Goal: Navigation & Orientation: Find specific page/section

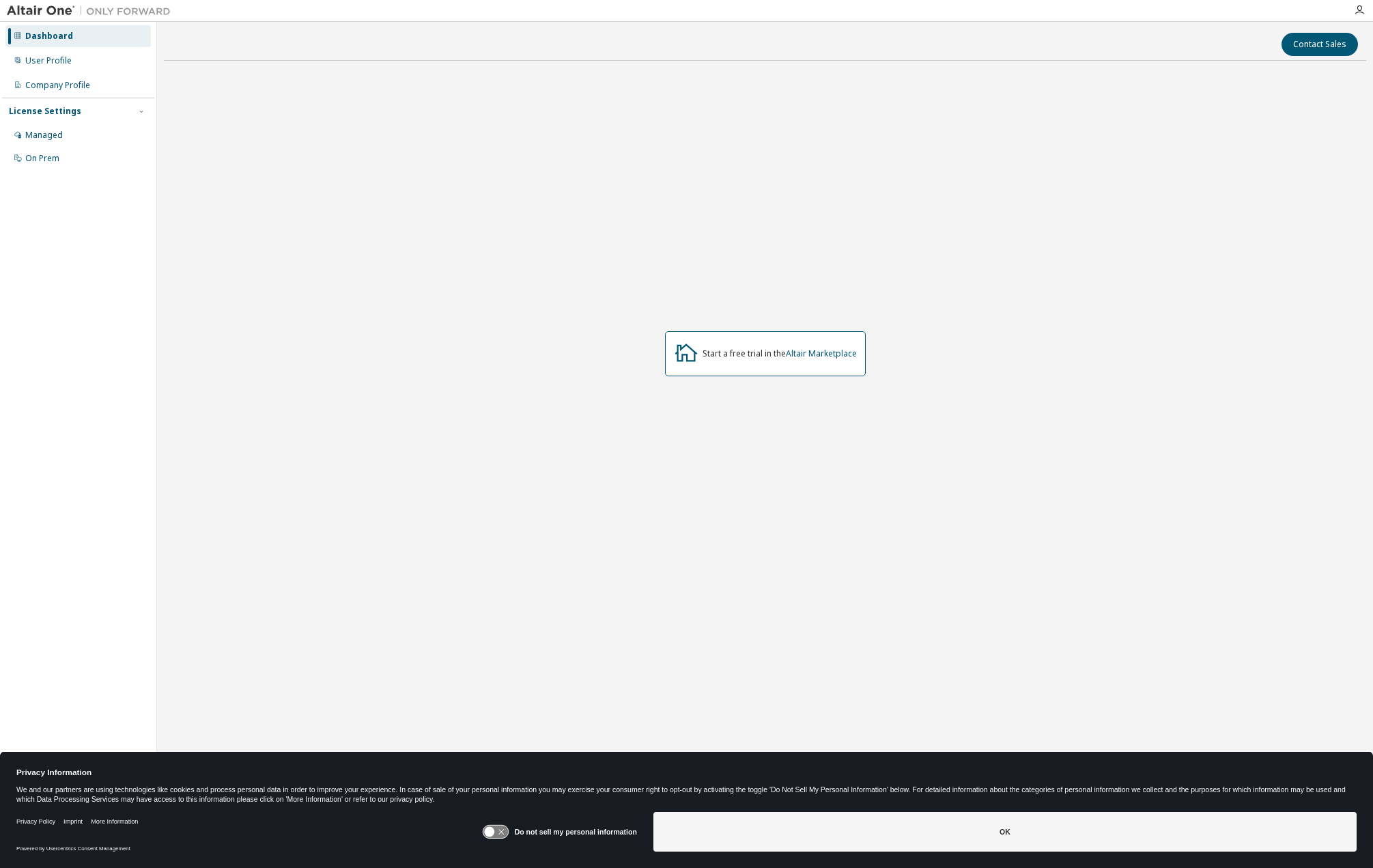
click at [46, 35] on div "Dashboard" at bounding box center [49, 36] width 47 height 11
click at [49, 63] on div "User Profile" at bounding box center [49, 60] width 47 height 11
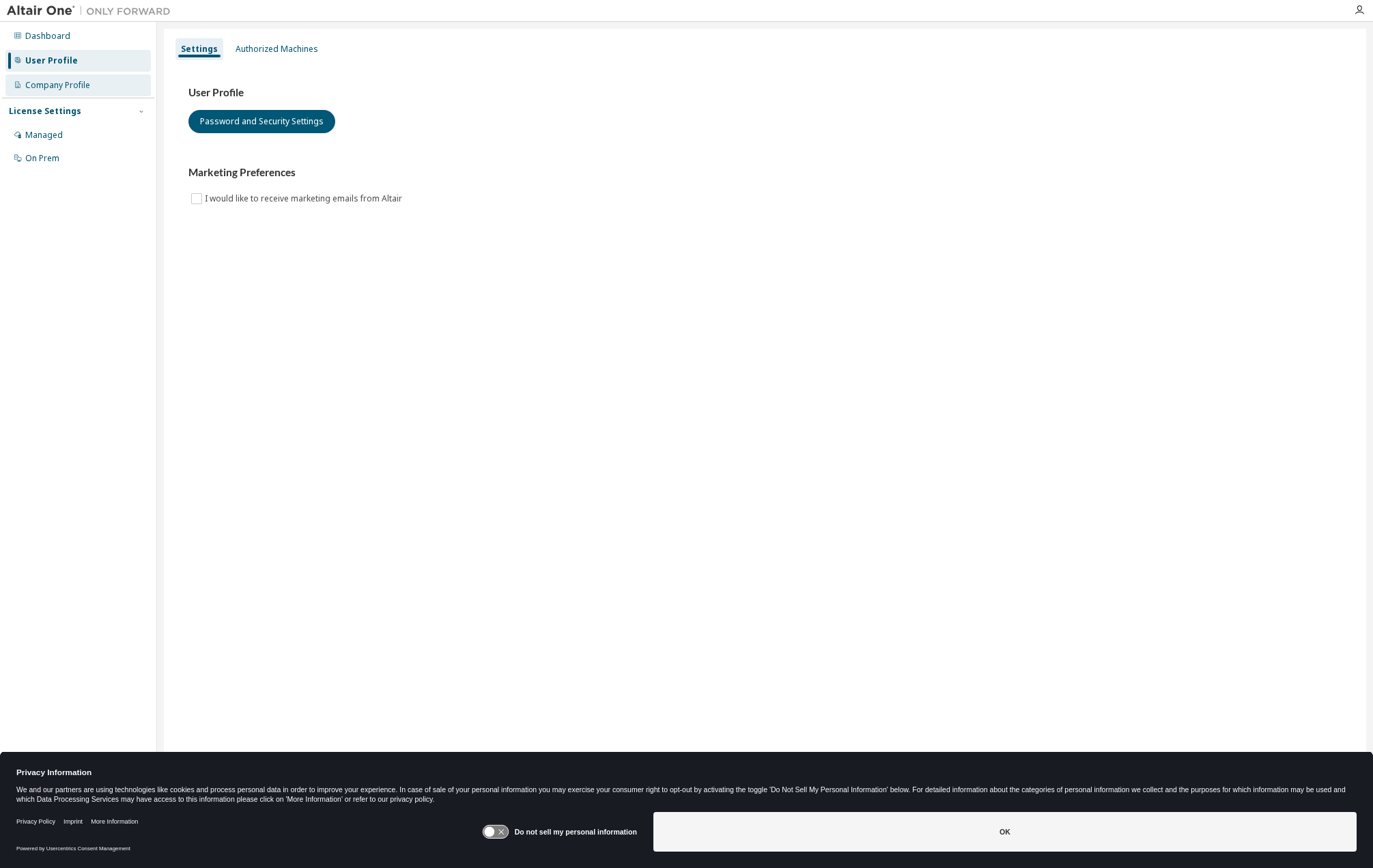
click at [56, 84] on div "Company Profile" at bounding box center [58, 85] width 65 height 11
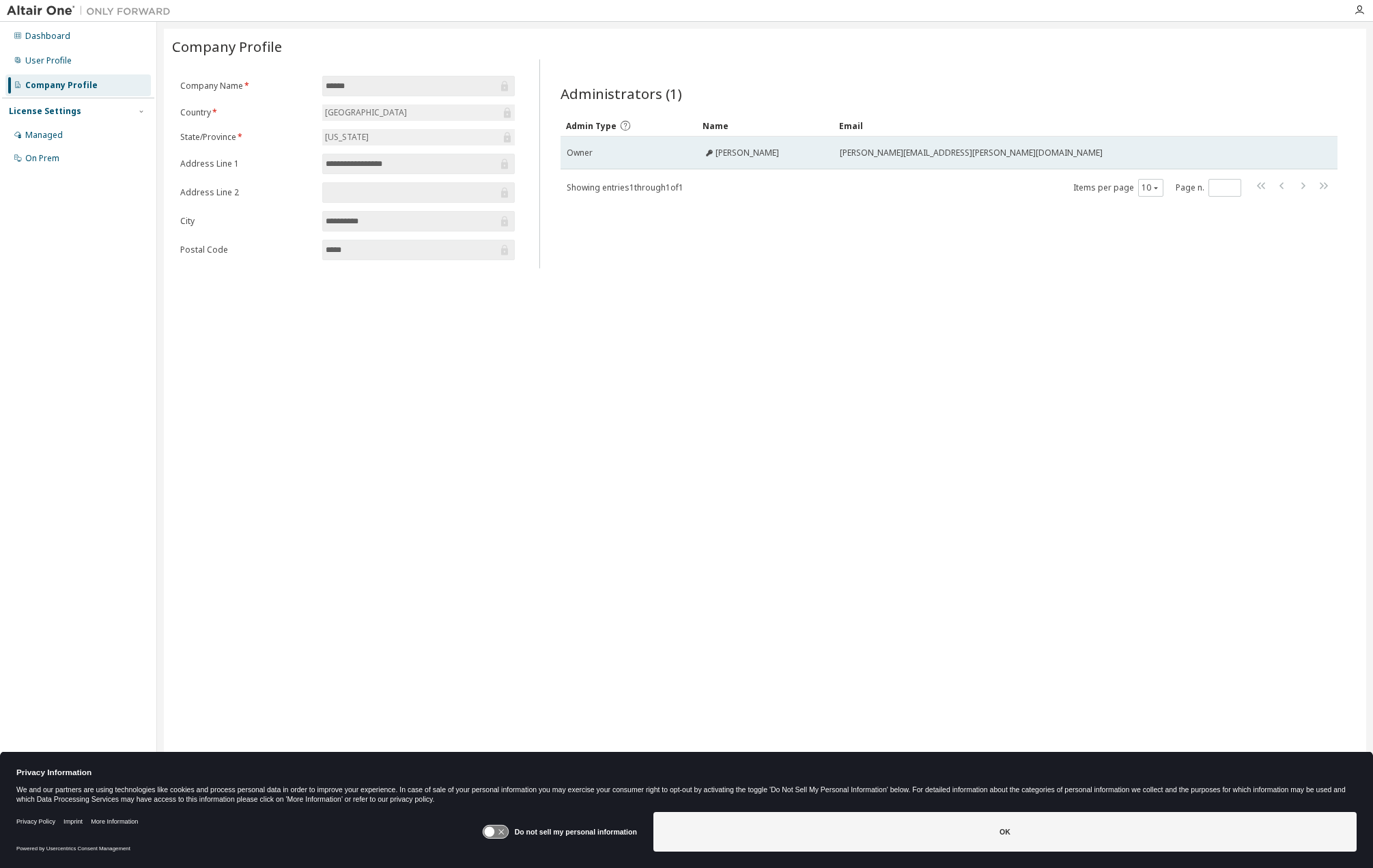
click at [854, 151] on span "[PERSON_NAME][EMAIL_ADDRESS][PERSON_NAME][DOMAIN_NAME]" at bounding box center [970, 153] width 263 height 11
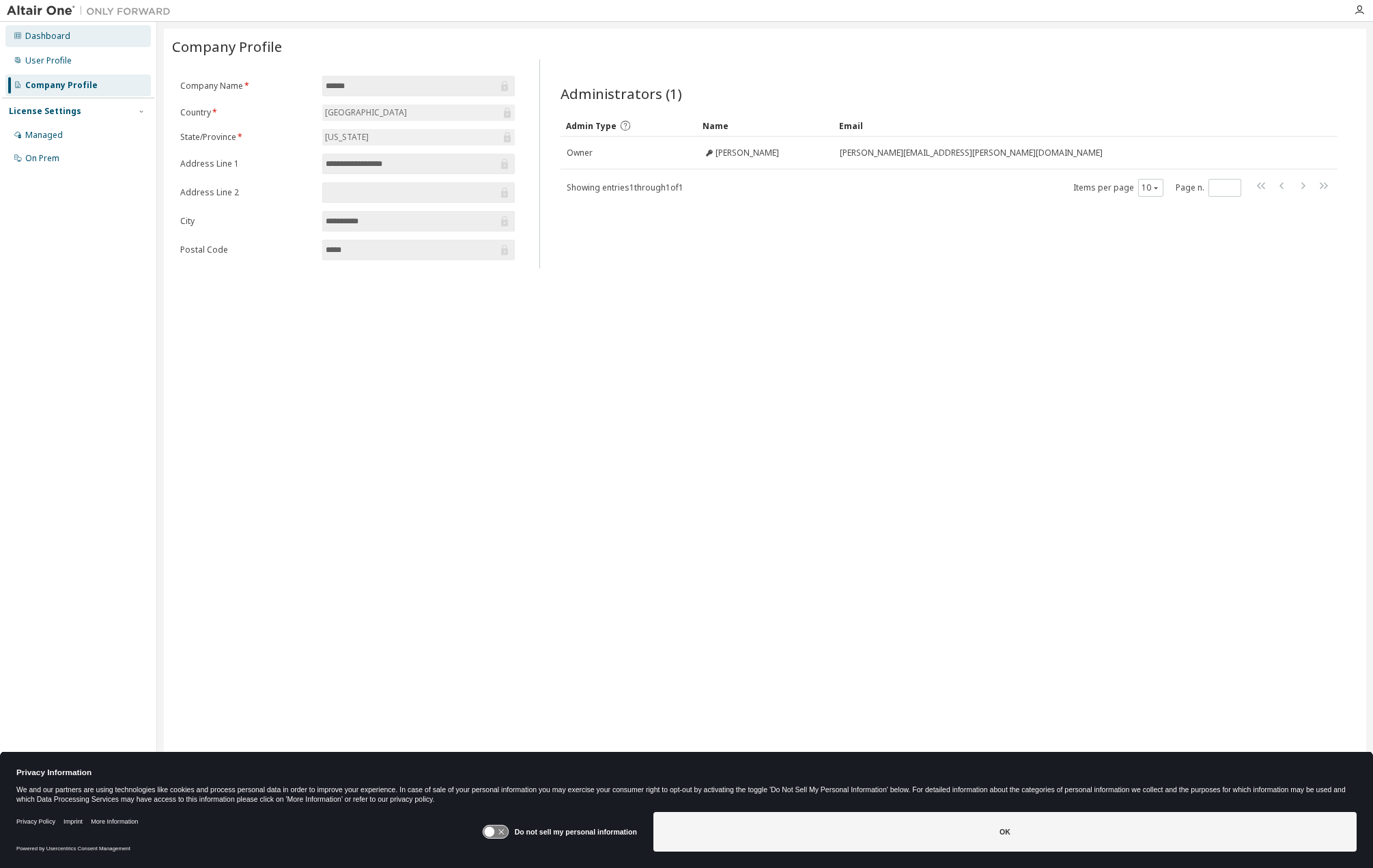
click at [42, 31] on div "Dashboard" at bounding box center [48, 36] width 45 height 11
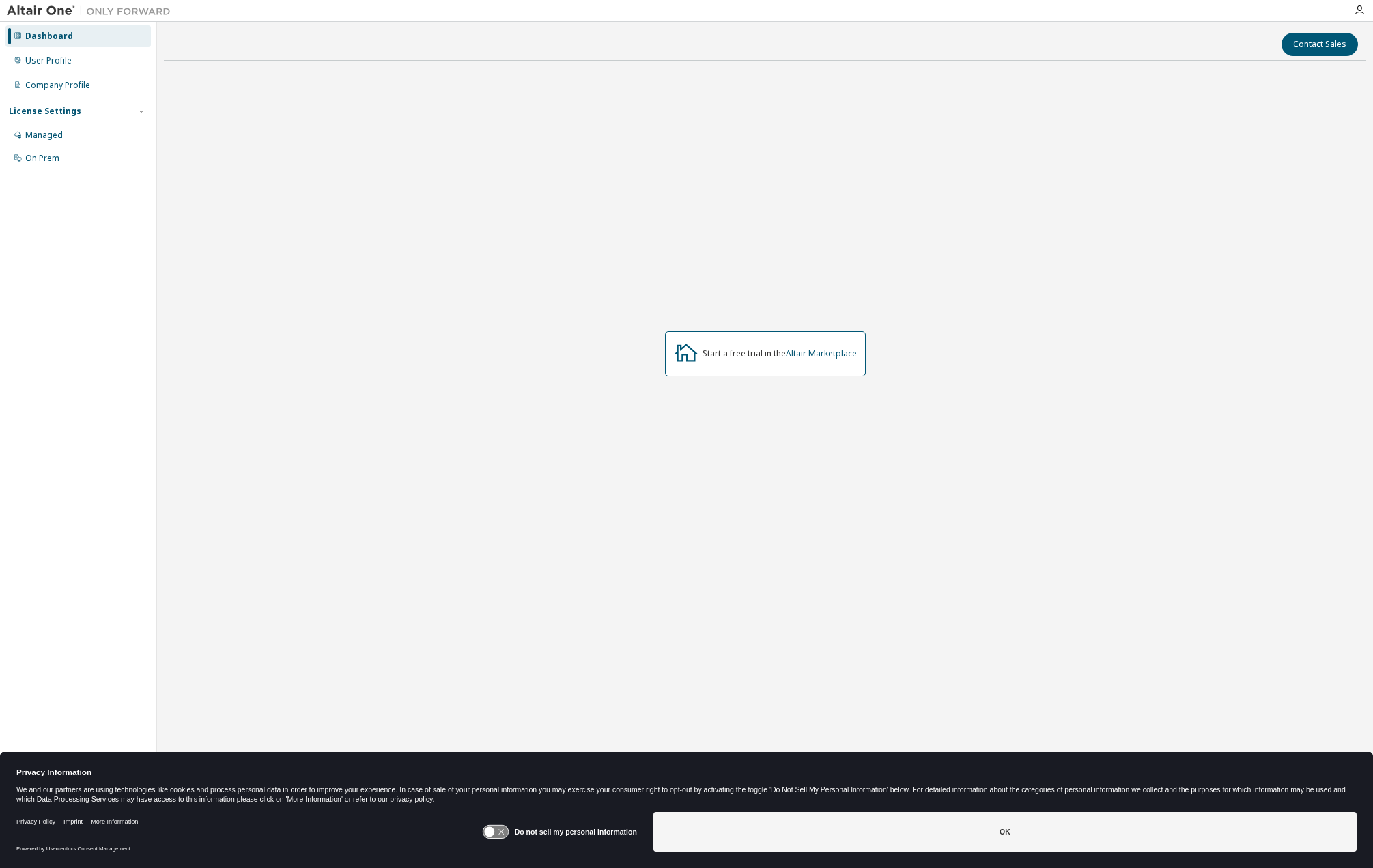
click at [54, 10] on img at bounding box center [92, 11] width 171 height 14
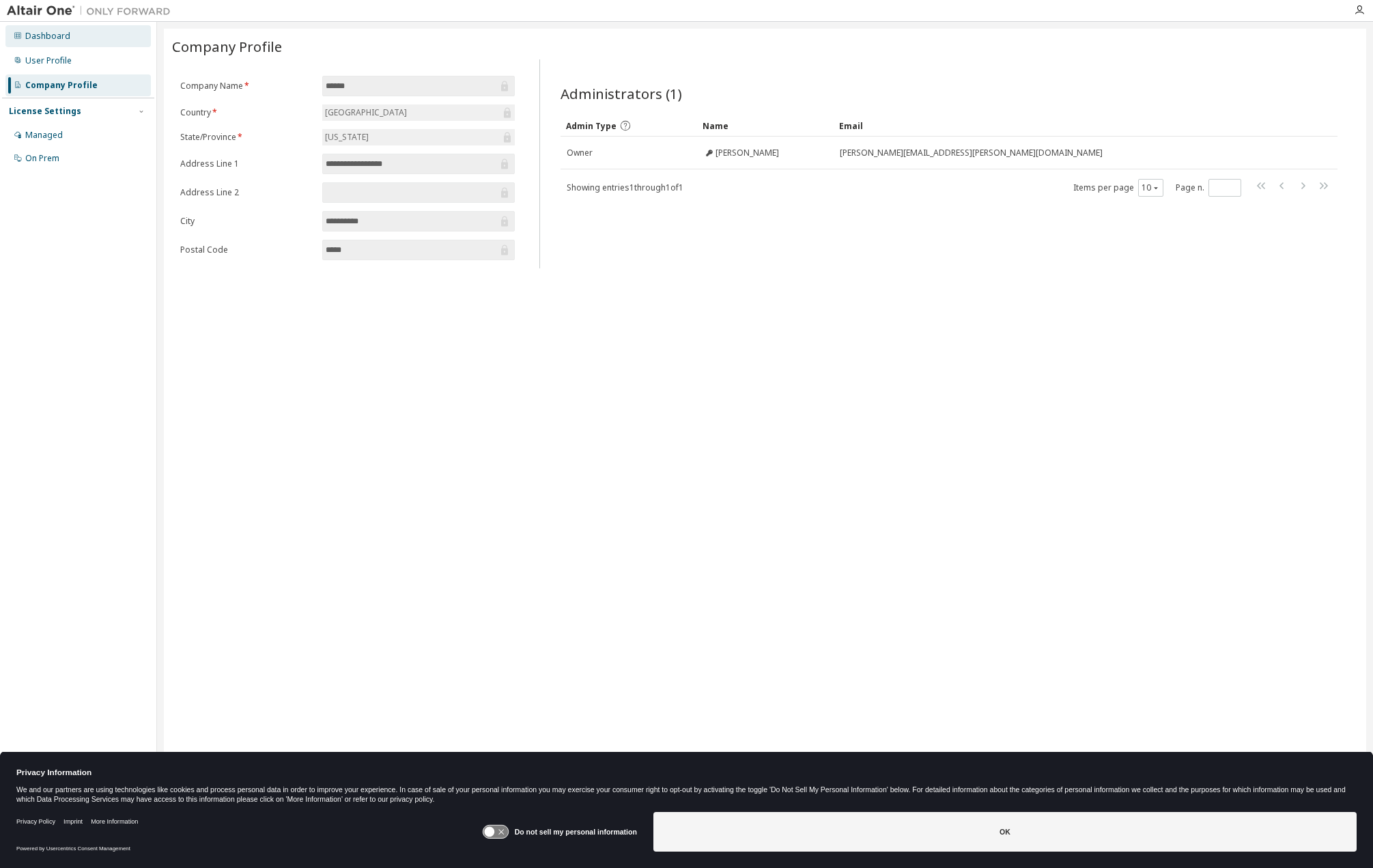
click at [49, 33] on div "Dashboard" at bounding box center [48, 36] width 45 height 11
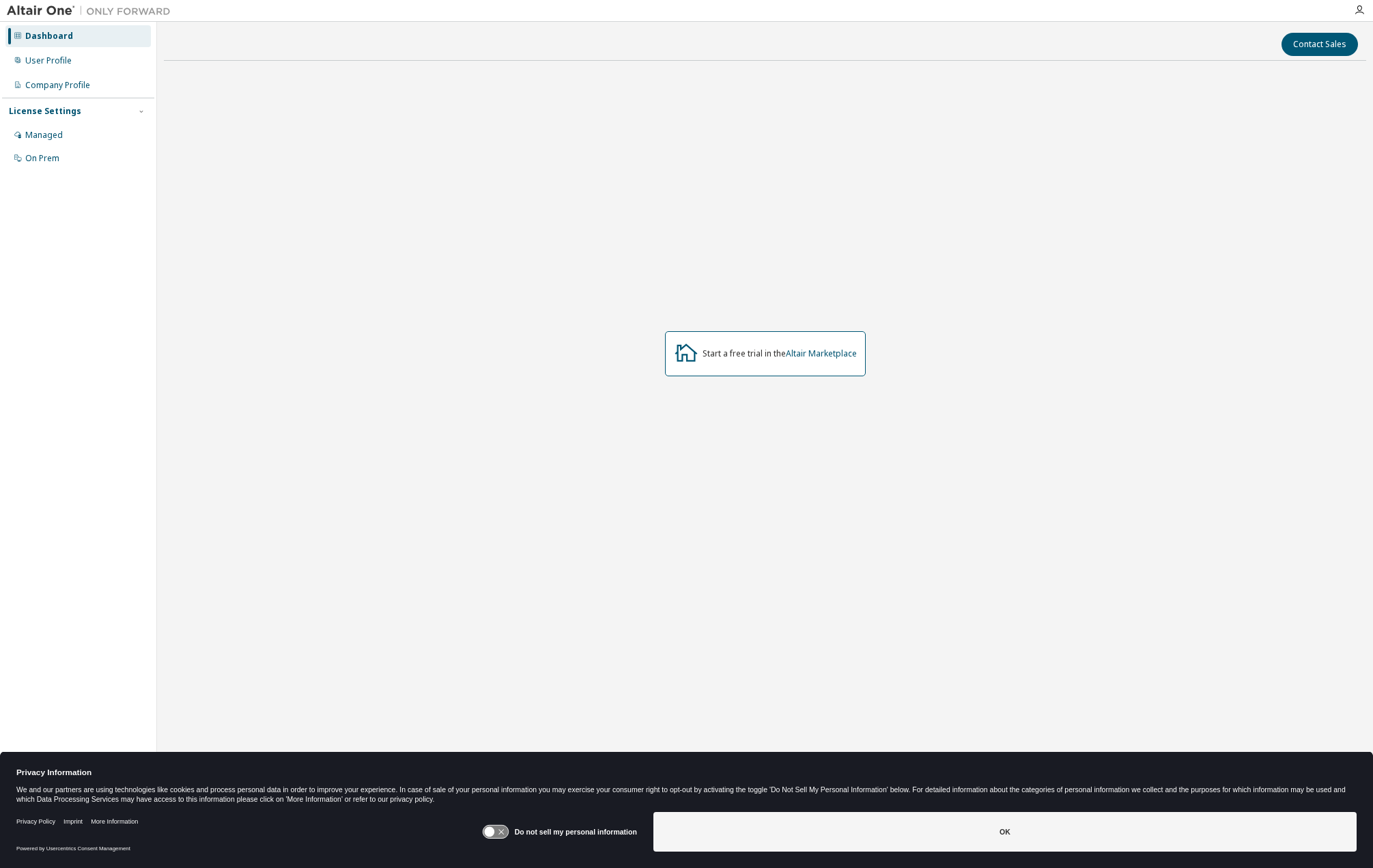
click at [31, 5] on img at bounding box center [92, 11] width 171 height 14
